Goal: Check status: Check status

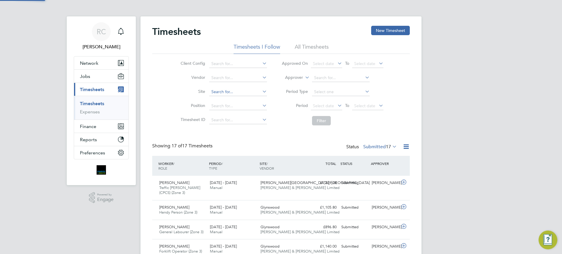
click at [224, 91] on input at bounding box center [238, 92] width 58 height 8
click at [226, 100] on b "Glenvale" at bounding box center [219, 99] width 17 height 5
type input "[GEOGRAPHIC_DATA]"
click at [324, 105] on span "Select date" at bounding box center [323, 105] width 21 height 5
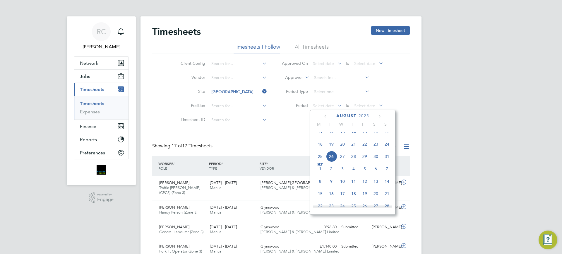
click at [321, 148] on span "18" at bounding box center [320, 143] width 11 height 11
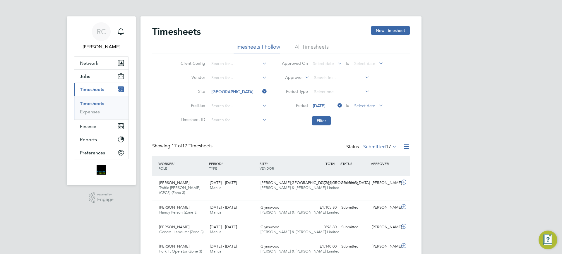
click at [358, 106] on span "Select date" at bounding box center [364, 105] width 21 height 5
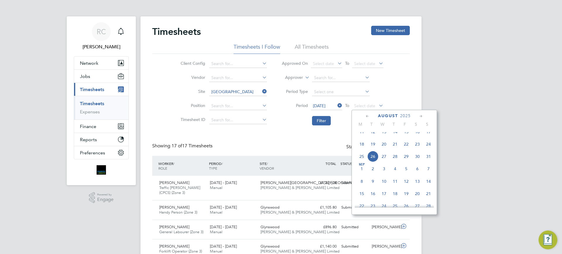
click at [429, 150] on span "24" at bounding box center [428, 143] width 11 height 11
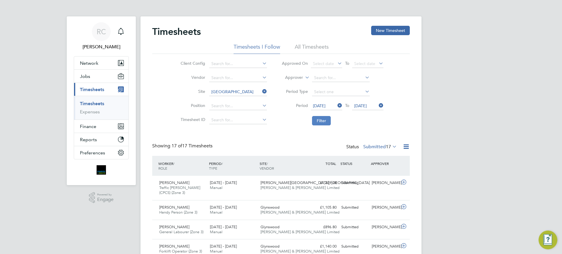
click at [324, 119] on button "Filter" at bounding box center [321, 120] width 19 height 9
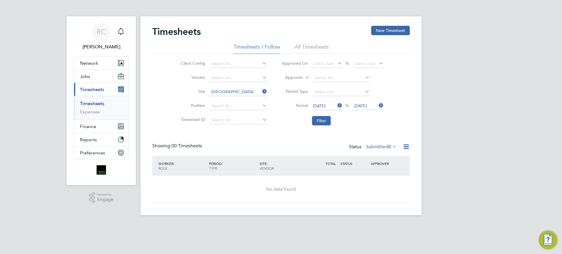
click at [380, 147] on label "Submitted 0" at bounding box center [381, 147] width 31 height 6
click at [444, 147] on div "RC [PERSON_NAME] Notifications Applications: Network Team Members Businesses Si…" at bounding box center [281, 112] width 562 height 224
